Goal: Information Seeking & Learning: Learn about a topic

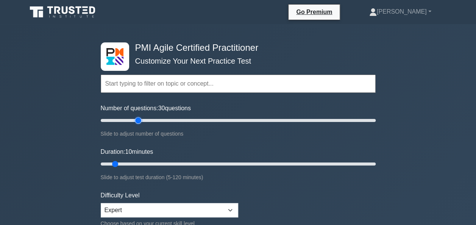
drag, startPoint x: 112, startPoint y: 120, endPoint x: 137, endPoint y: 121, distance: 24.6
type input "30"
click at [137, 121] on input "Number of questions: 30 questions" at bounding box center [238, 120] width 275 height 9
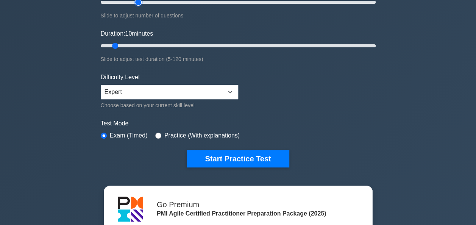
scroll to position [119, 0]
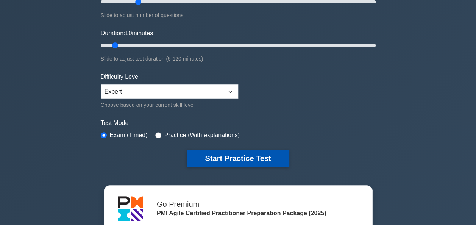
click at [226, 159] on button "Start Practice Test" at bounding box center [238, 158] width 102 height 17
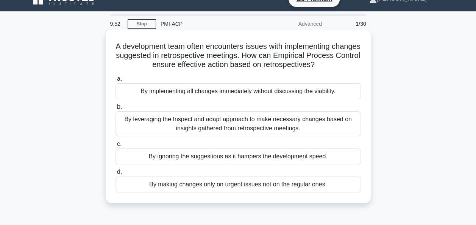
scroll to position [12, 0]
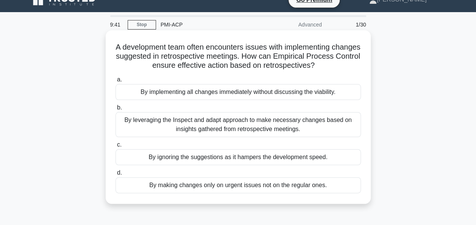
click at [289, 130] on div "By leveraging the Inspect and adapt approach to make necessary changes based on…" at bounding box center [237, 124] width 245 height 25
click at [115, 110] on input "b. By leveraging the Inspect and adapt approach to make necessary changes based…" at bounding box center [115, 107] width 0 height 5
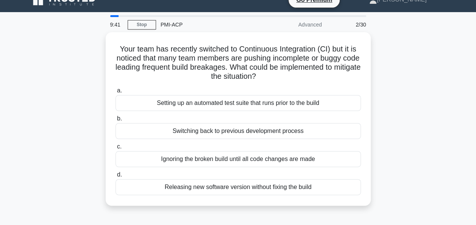
scroll to position [0, 0]
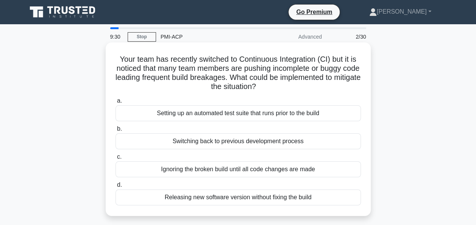
click at [328, 112] on div "Setting up an automated test suite that runs prior to the build" at bounding box center [237, 113] width 245 height 16
click at [115, 103] on input "a. Setting up an automated test suite that runs prior to the build" at bounding box center [115, 100] width 0 height 5
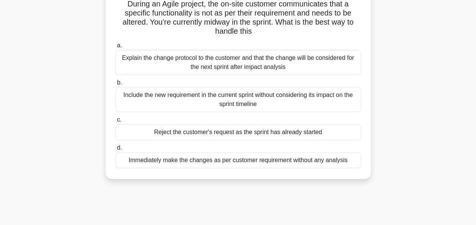
scroll to position [58, 0]
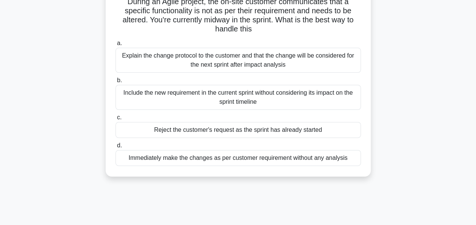
click at [285, 68] on div "Explain the change protocol to the customer and that the change will be conside…" at bounding box center [237, 60] width 245 height 25
click at [115, 46] on input "a. Explain the change protocol to the customer and that the change will be cons…" at bounding box center [115, 43] width 0 height 5
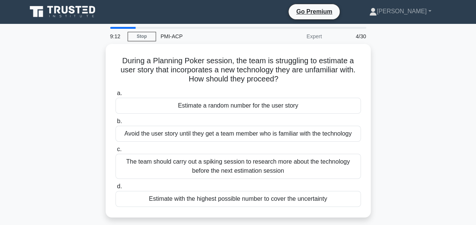
scroll to position [0, 0]
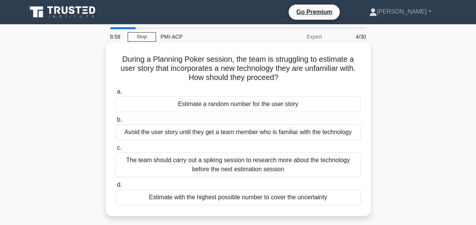
click at [289, 166] on div "The team should carry out a spiking session to research more about the technolo…" at bounding box center [237, 164] width 245 height 25
click at [115, 150] on input "c. The team should carry out a spiking session to research more about the techn…" at bounding box center [115, 147] width 0 height 5
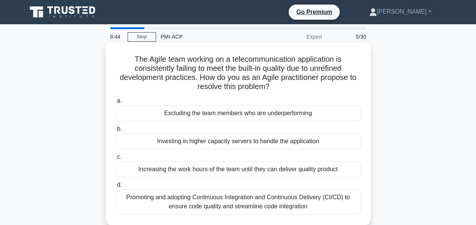
click at [290, 199] on div "Promoting and adopting Continuous Integration and Continuous Delivery (CI/CD) t…" at bounding box center [237, 201] width 245 height 25
click at [115, 187] on input "d. Promoting and adopting Continuous Integration and Continuous Delivery (CI/CD…" at bounding box center [115, 185] width 0 height 5
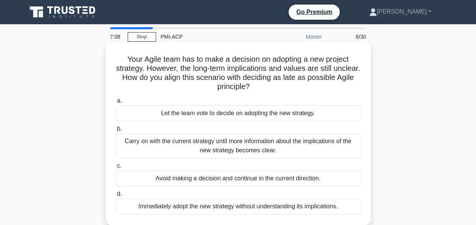
click at [268, 150] on div "Carry on with the current strategy until more information about the implication…" at bounding box center [237, 145] width 245 height 25
click at [115, 131] on input "b. [PERSON_NAME] on with the current strategy until more information about the …" at bounding box center [115, 128] width 0 height 5
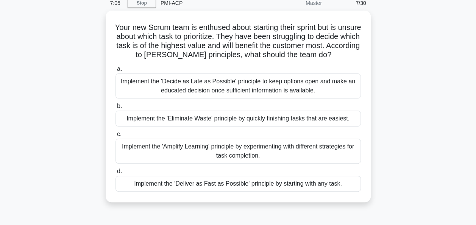
scroll to position [43, 0]
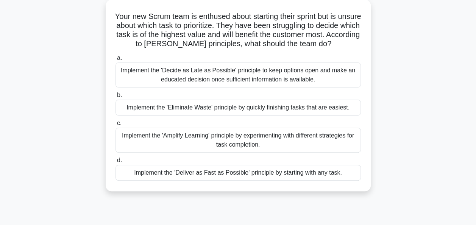
click at [325, 75] on div "Implement the 'Decide as Late as Possible' principle to keep options open and m…" at bounding box center [237, 74] width 245 height 25
click at [115, 61] on input "a. Implement the 'Decide as Late as Possible' principle to keep options open an…" at bounding box center [115, 58] width 0 height 5
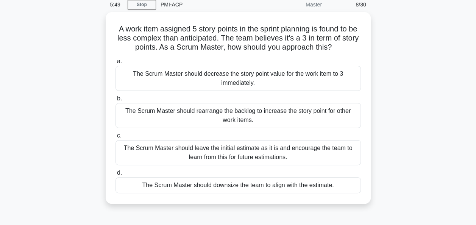
scroll to position [33, 0]
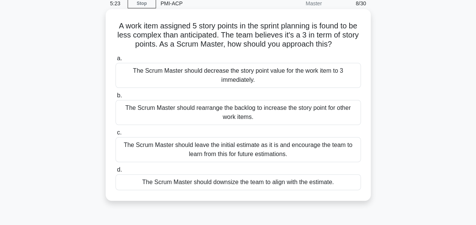
click at [320, 153] on div "The Scrum Master should leave the initial estimate as it is and encourage the t…" at bounding box center [237, 149] width 245 height 25
click at [115, 135] on input "c. The Scrum Master should leave the initial estimate as it is and encourage th…" at bounding box center [115, 132] width 0 height 5
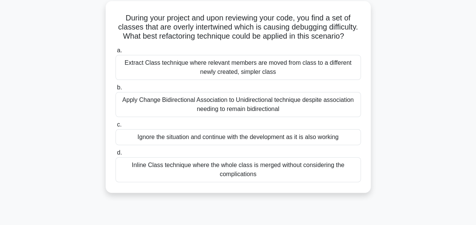
scroll to position [44, 0]
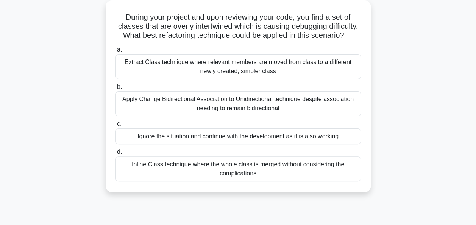
click at [320, 153] on div "a. Extract Class technique where relevant members are moved from class to a dif…" at bounding box center [238, 113] width 254 height 139
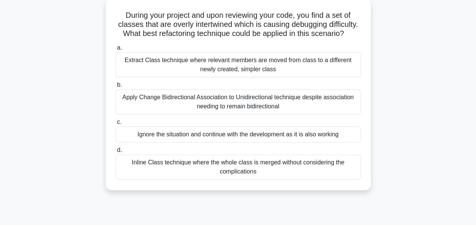
click at [282, 69] on div "Extract Class technique where relevant members are moved from class to a differ…" at bounding box center [237, 64] width 245 height 25
click at [115, 50] on input "a. Extract Class technique where relevant members are moved from class to a dif…" at bounding box center [115, 47] width 0 height 5
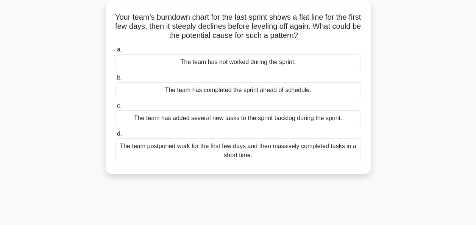
scroll to position [0, 0]
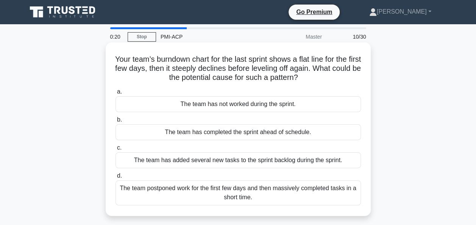
click at [240, 189] on div "The team postponed work for the first few days and then massively completed tas…" at bounding box center [237, 192] width 245 height 25
click at [115, 178] on input "d. The team postponed work for the first few days and then massively completed …" at bounding box center [115, 175] width 0 height 5
